Goal: Ask a question

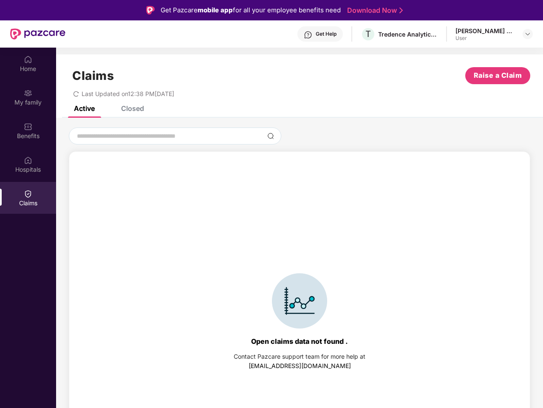
click at [272, 204] on div "Open claims data not found . Contact Pazcare support team for more help at [EMA…" at bounding box center [300, 321] width 452 height 323
click at [320, 34] on div "Get Help" at bounding box center [326, 34] width 21 height 7
click at [528, 34] on img at bounding box center [528, 34] width 7 height 7
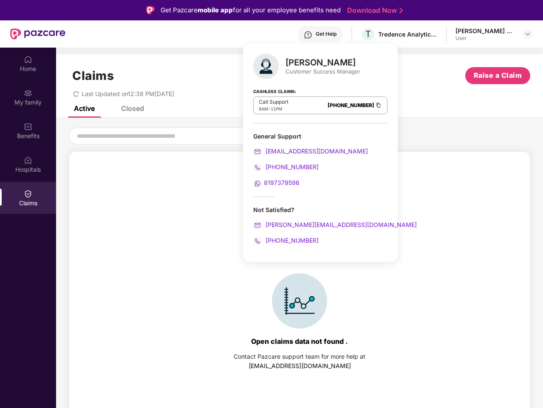
click at [28, 63] on img at bounding box center [28, 59] width 9 height 9
